Goal: Task Accomplishment & Management: Use online tool/utility

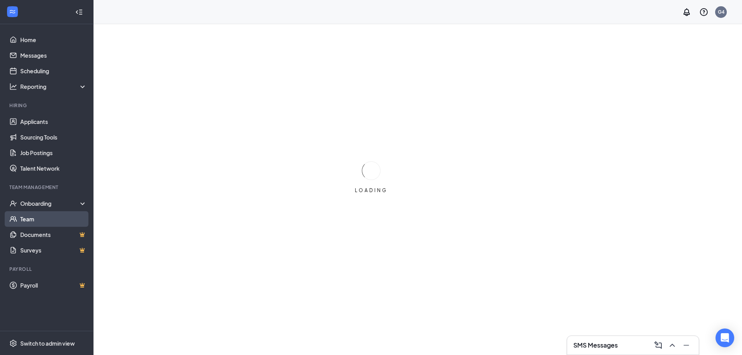
click at [39, 212] on link "Team" at bounding box center [53, 219] width 67 height 16
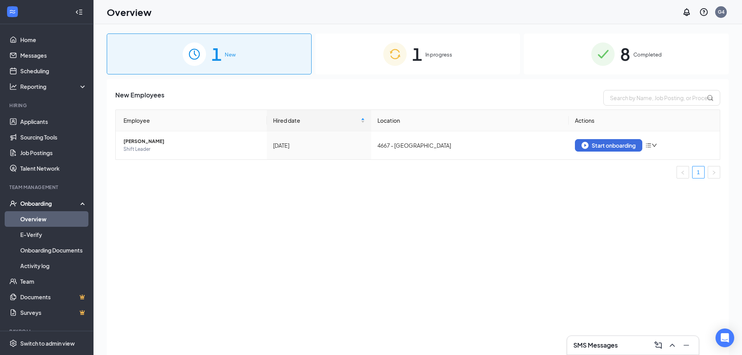
click at [436, 59] on div "1 In progress" at bounding box center [417, 53] width 205 height 41
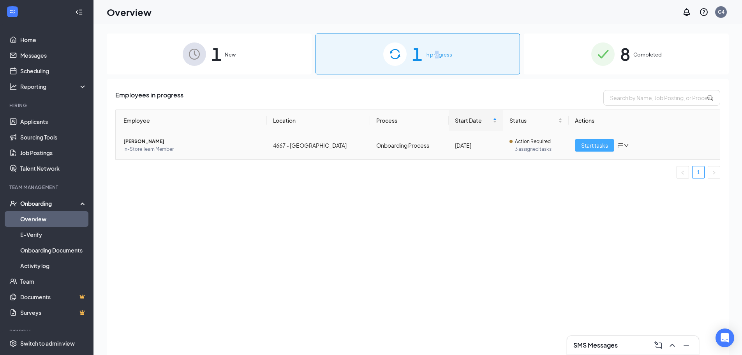
click at [600, 144] on span "Start tasks" at bounding box center [594, 145] width 27 height 9
